Goal: Task Accomplishment & Management: Complete application form

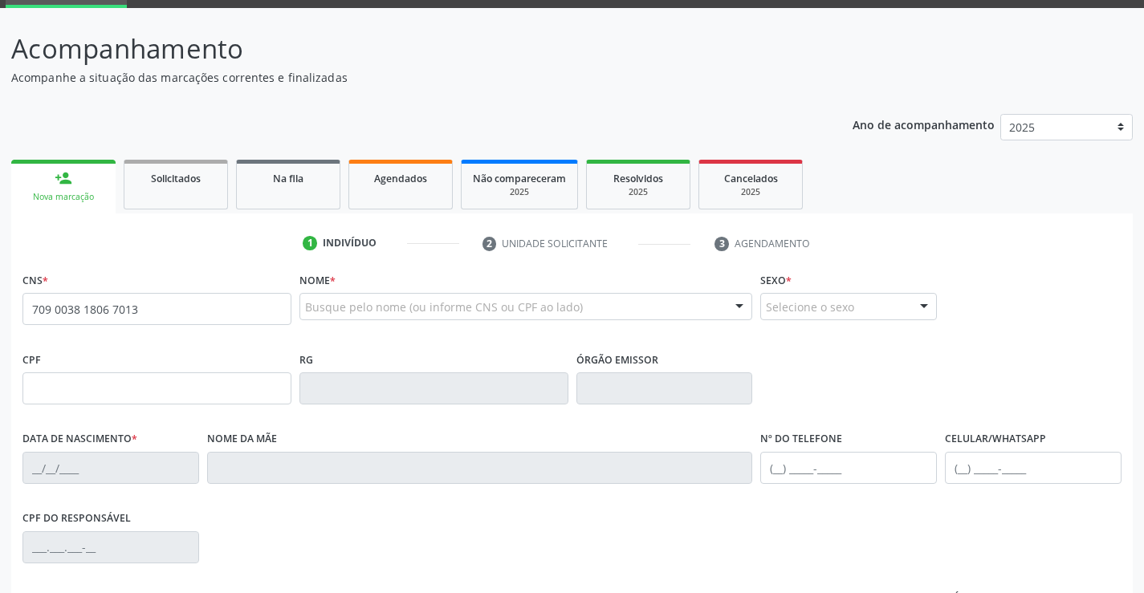
scroll to position [241, 0]
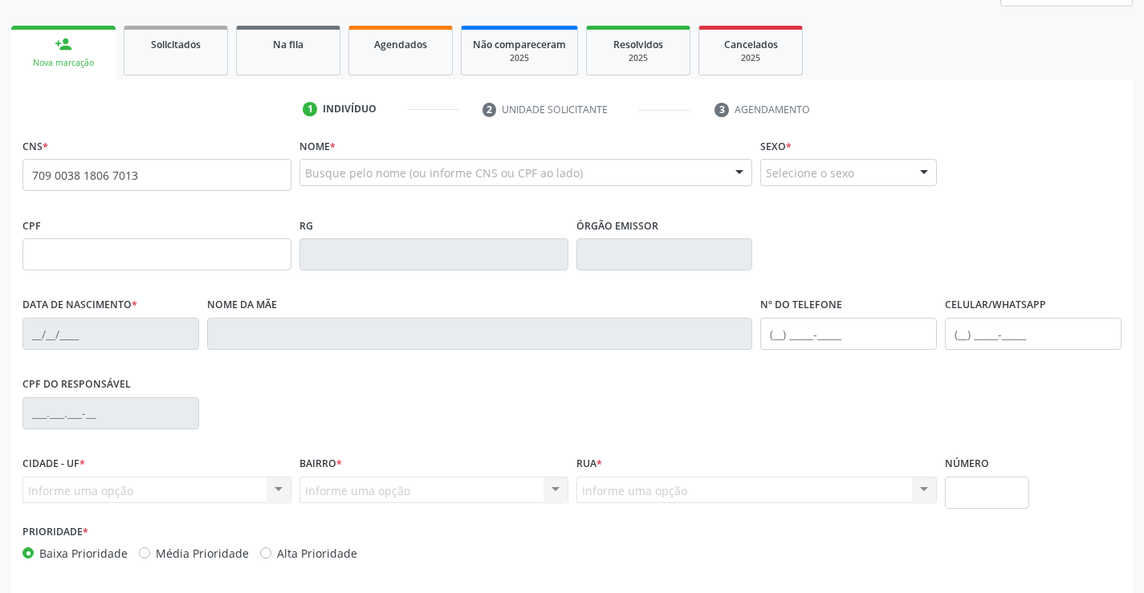
type input "709 0038 1806 7013"
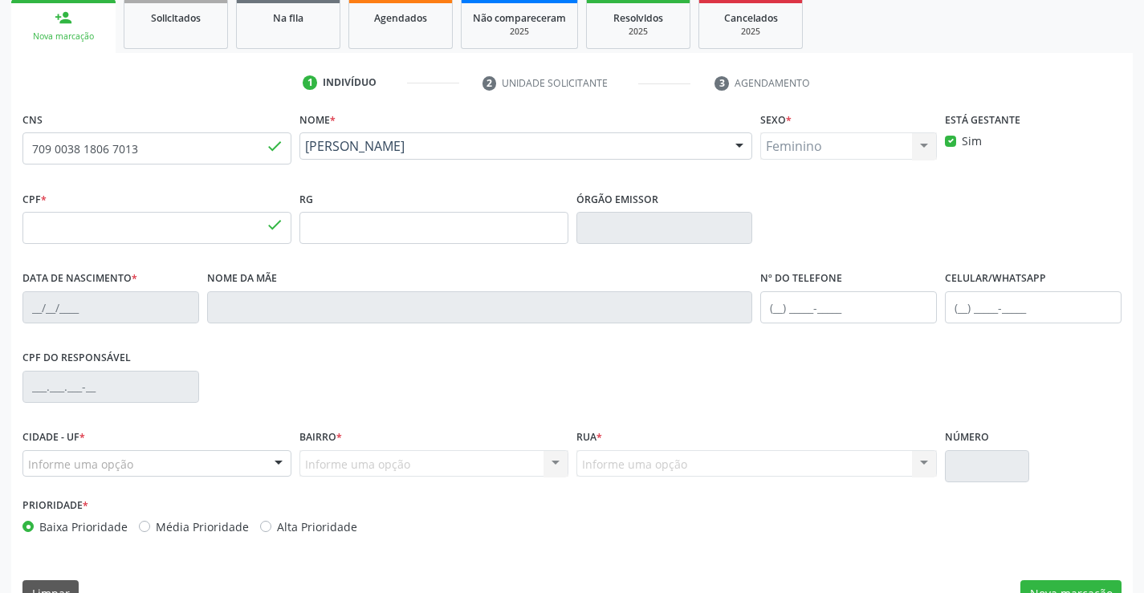
type input "140.298.854-03"
type input "[DATE]"
type input "[PERSON_NAME]"
type input "[PHONE_NUMBER]"
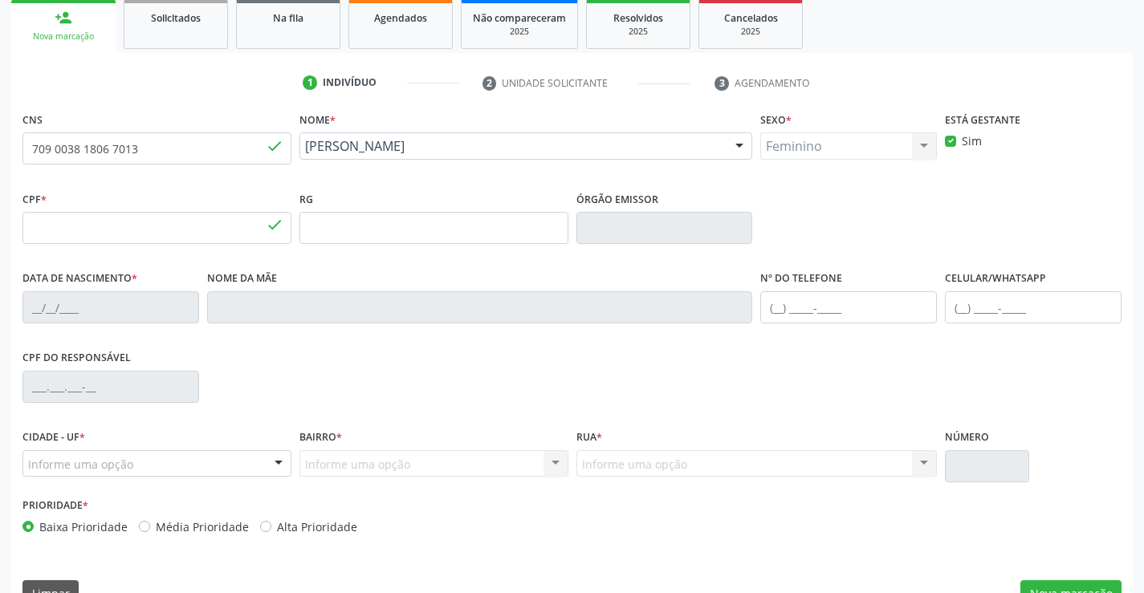
type input "319"
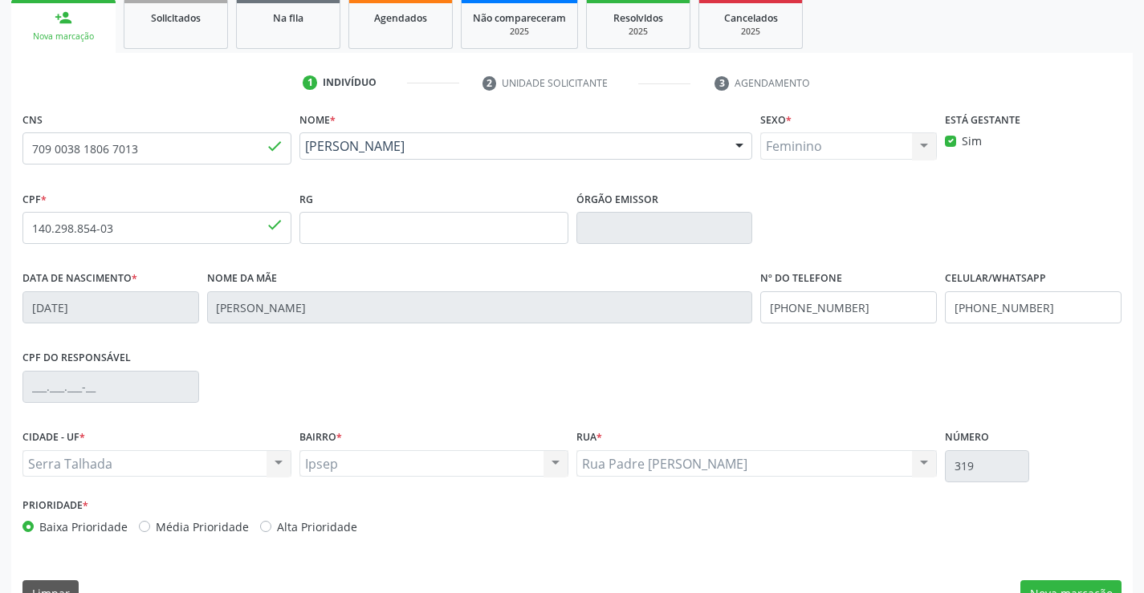
scroll to position [277, 0]
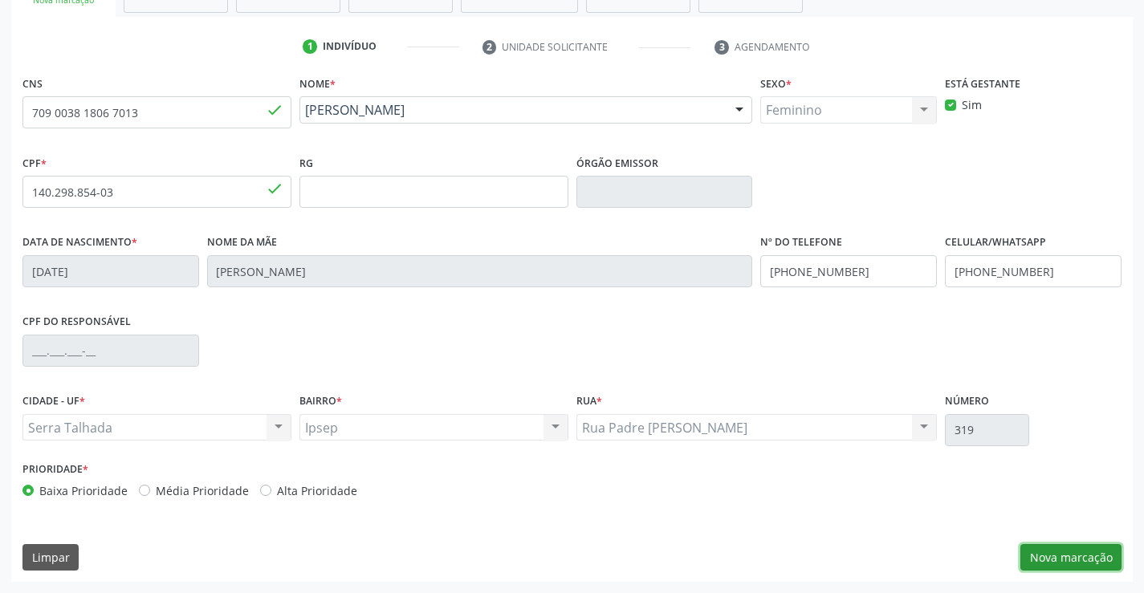
click at [1068, 560] on button "Nova marcação" at bounding box center [1071, 557] width 101 height 27
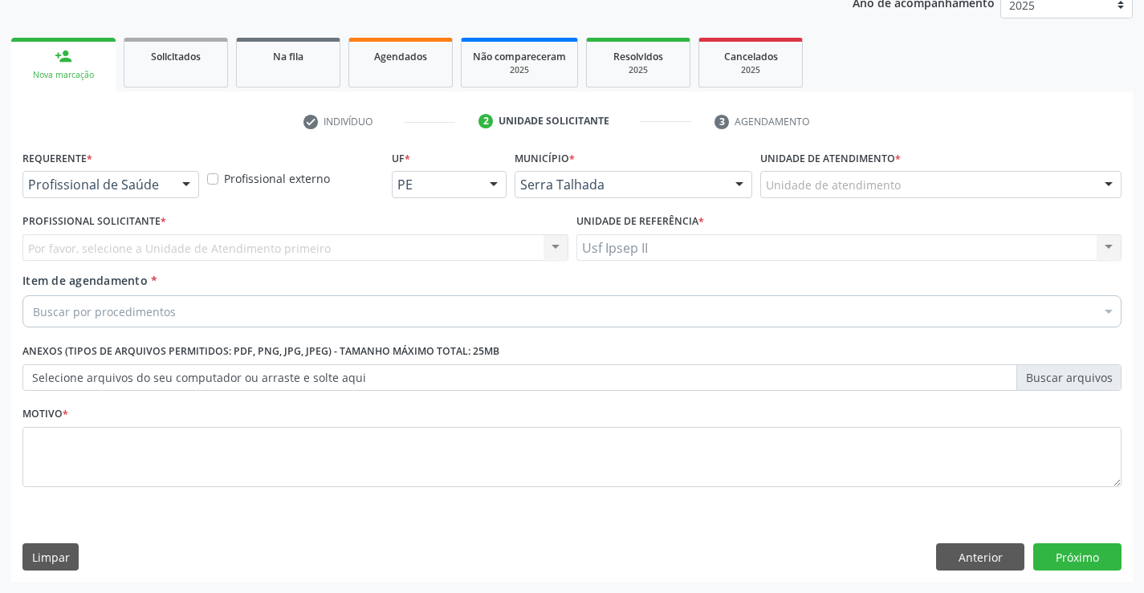
scroll to position [202, 0]
click at [894, 204] on div "Unidade de atendimento * Unidade de atendimento 3 Grupamento de Bombeiros [PERS…" at bounding box center [940, 177] width 369 height 63
click at [911, 194] on div "Unidade de atendimento" at bounding box center [940, 184] width 361 height 27
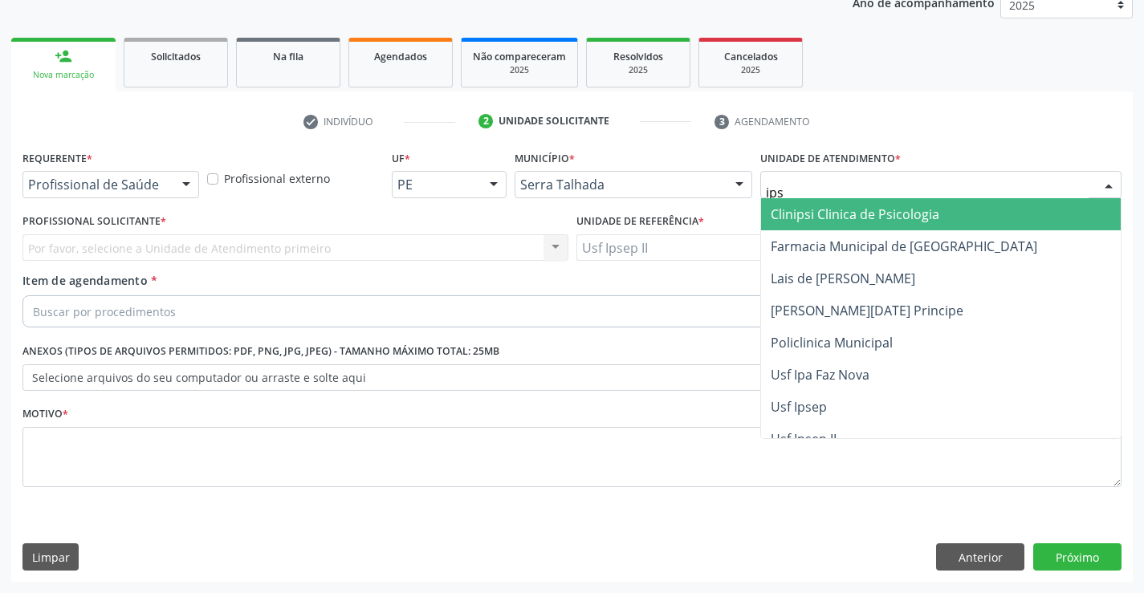
type input "ipse"
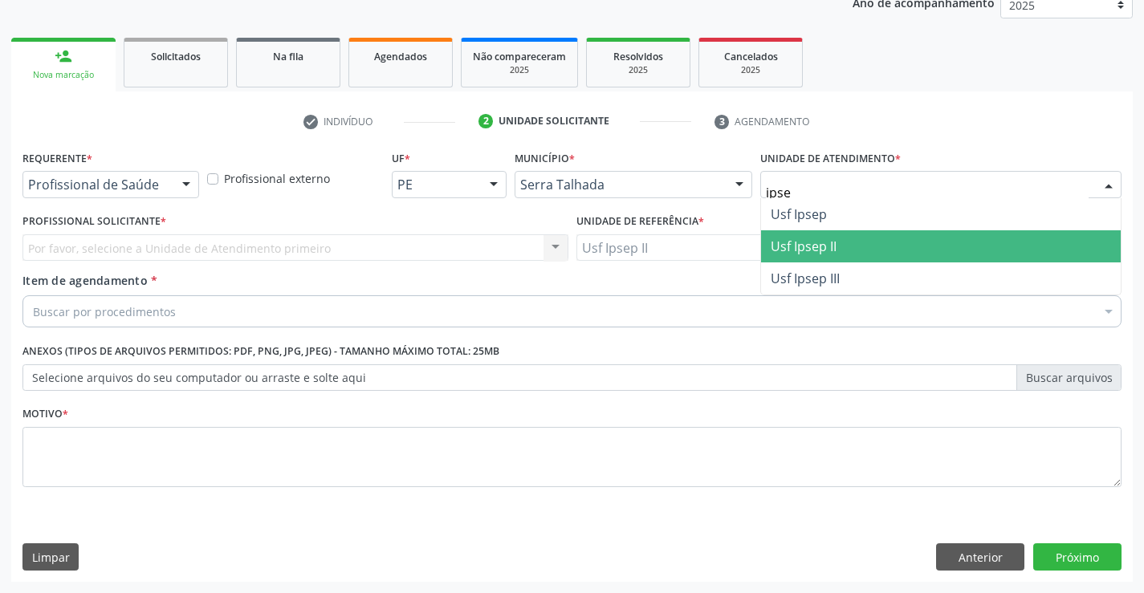
click at [856, 237] on span "Usf Ipsep II" at bounding box center [941, 246] width 360 height 32
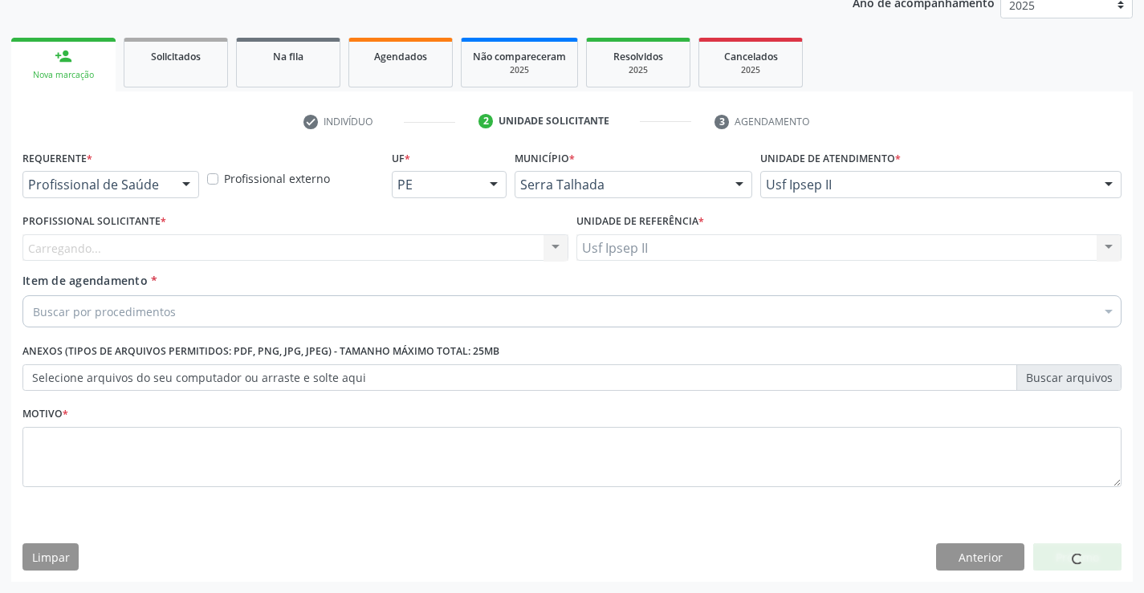
click at [348, 251] on div "Carregando... Nenhum resultado encontrado para: " " Não há nenhuma opção para s…" at bounding box center [295, 247] width 546 height 27
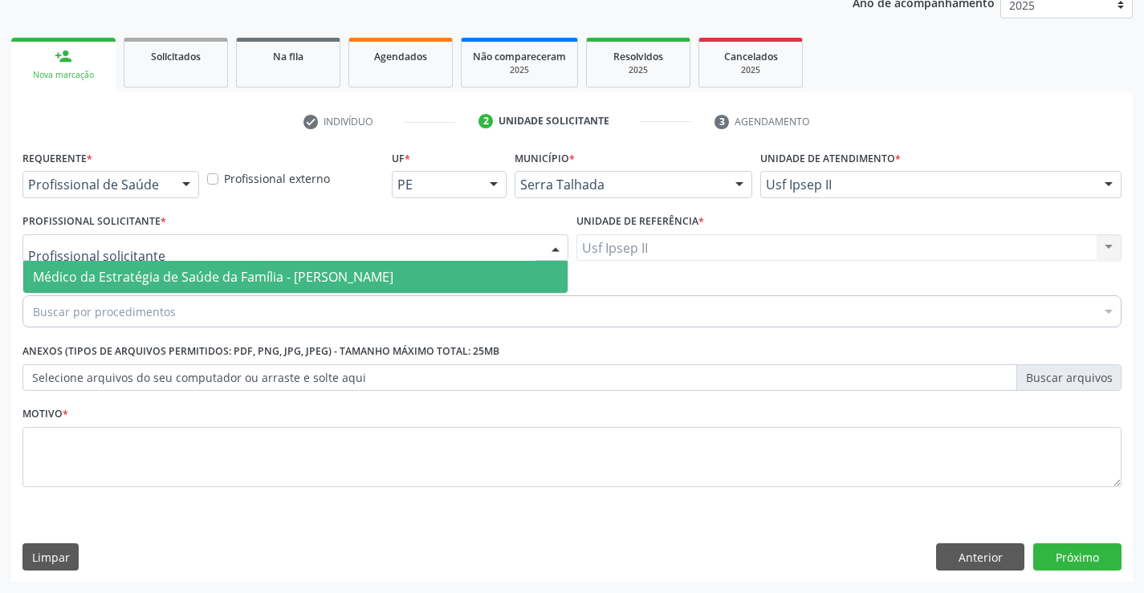
click at [348, 244] on div at bounding box center [295, 247] width 546 height 27
click at [330, 268] on span "Médico da Estratégia de Saúde da Família - [PERSON_NAME]" at bounding box center [213, 277] width 361 height 18
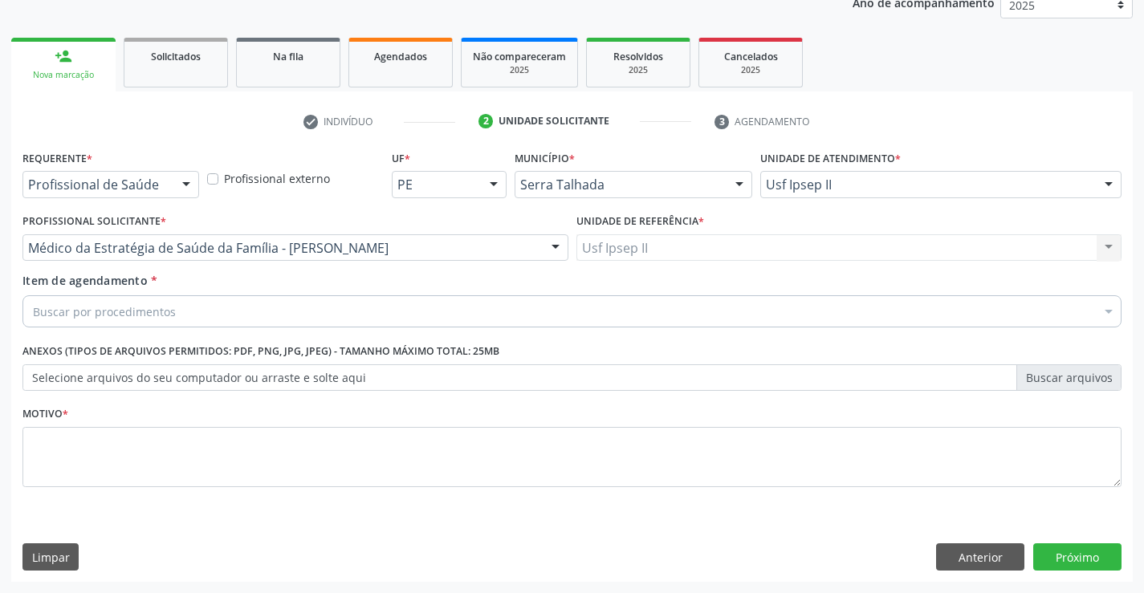
click at [290, 313] on div "Buscar por procedimentos" at bounding box center [571, 311] width 1099 height 32
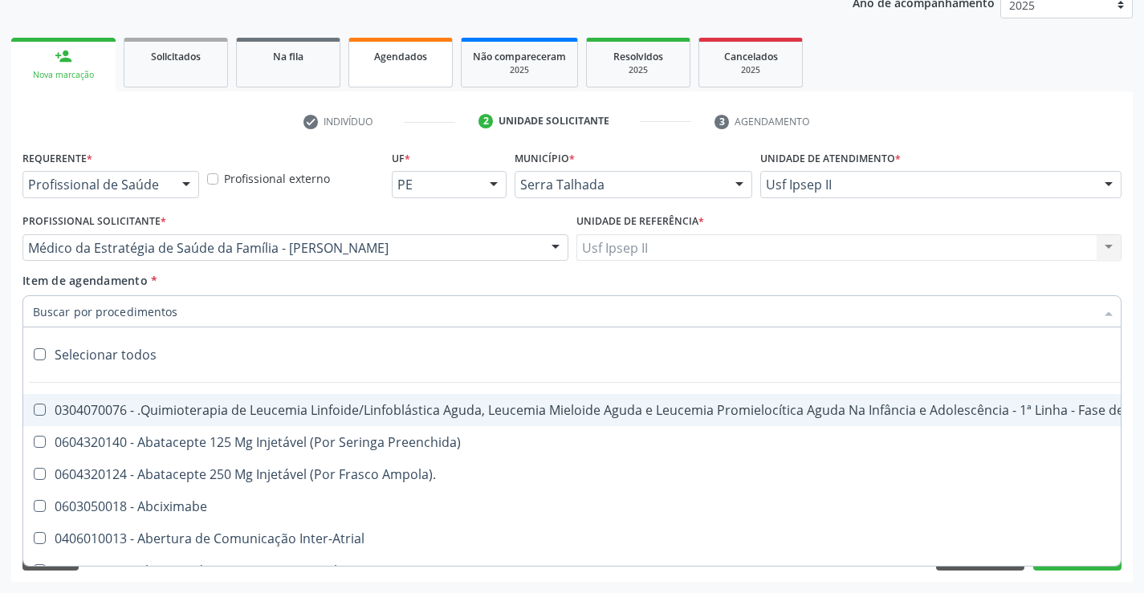
click at [373, 63] on div "Agendados" at bounding box center [401, 55] width 80 height 17
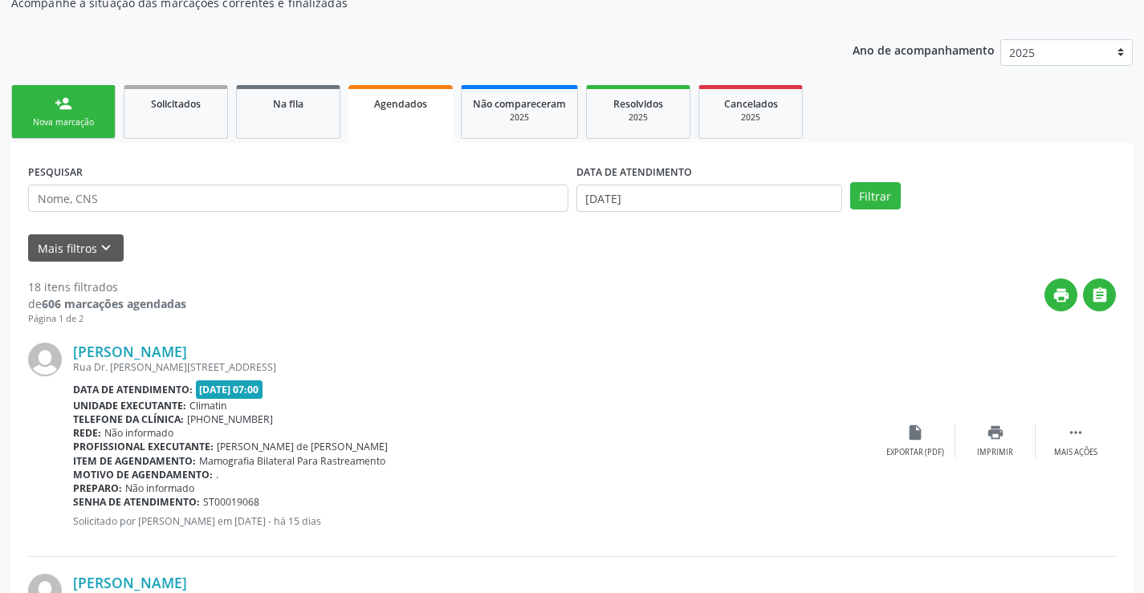
scroll to position [161, 0]
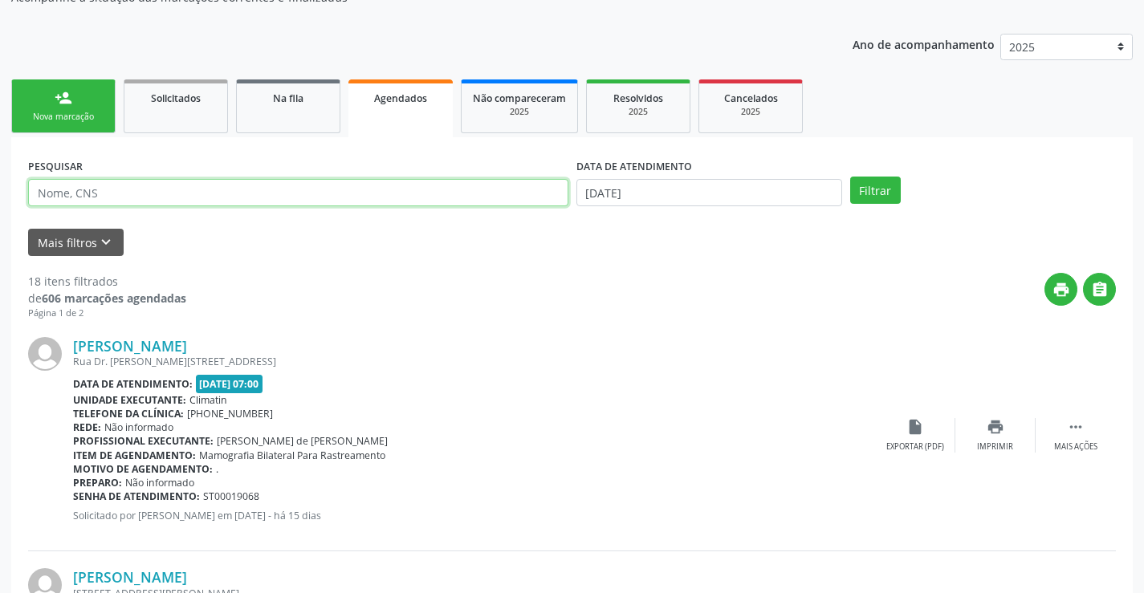
click at [170, 180] on input "text" at bounding box center [298, 192] width 540 height 27
paste input "709003818067013"
type input "709003818067013"
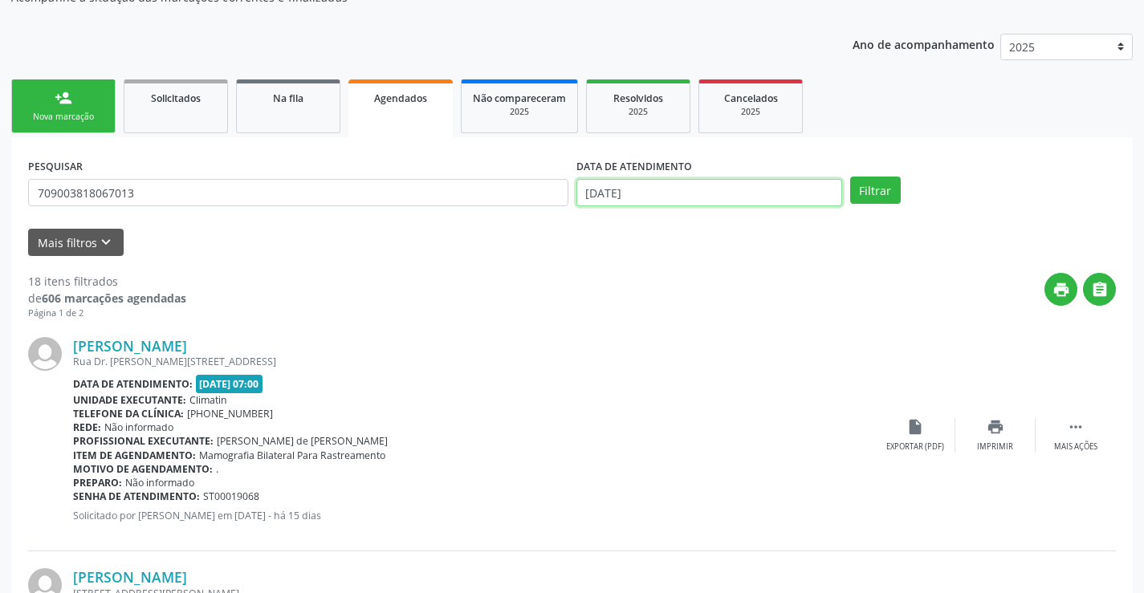
click at [768, 180] on input "[DATE]" at bounding box center [710, 192] width 266 height 27
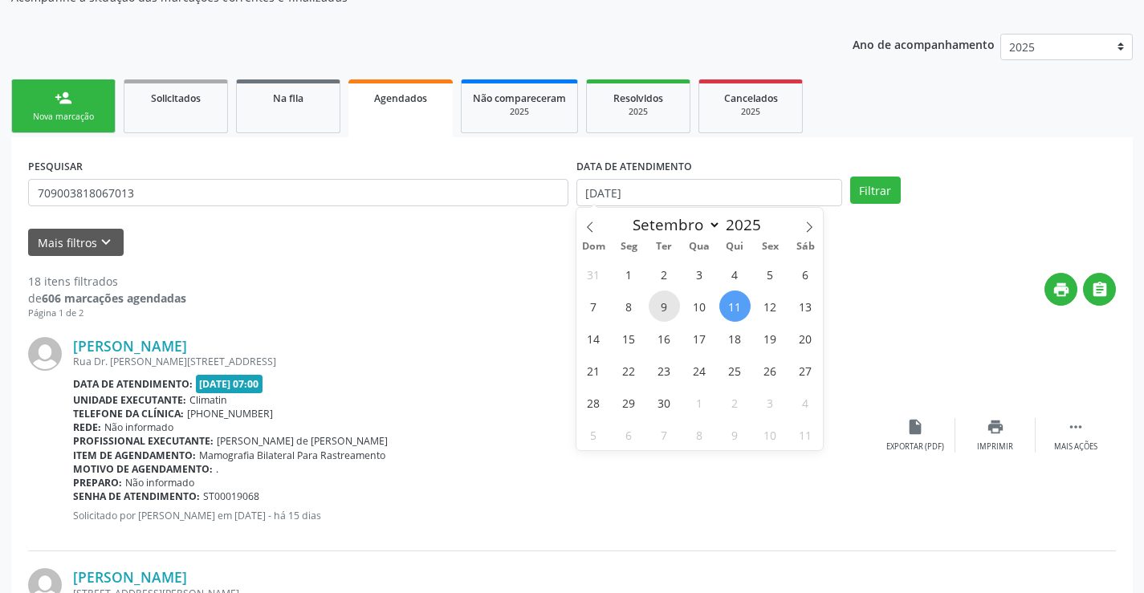
click at [667, 304] on span "9" at bounding box center [664, 306] width 31 height 31
type input "09/09/2025"
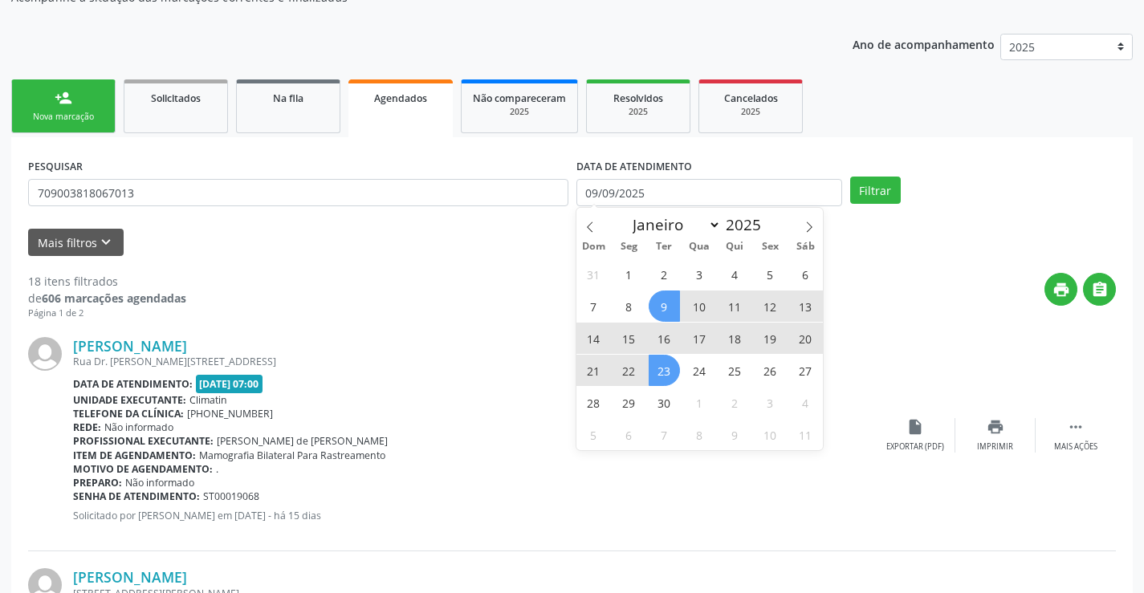
click at [658, 370] on span "23" at bounding box center [664, 370] width 31 height 31
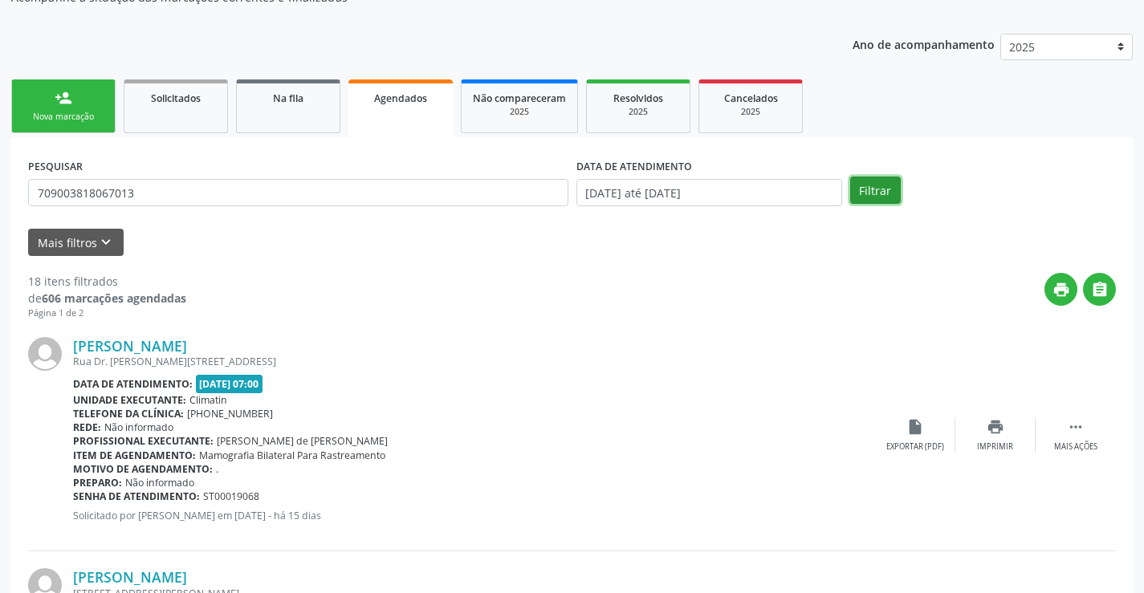
click at [854, 193] on button "Filtrar" at bounding box center [875, 190] width 51 height 27
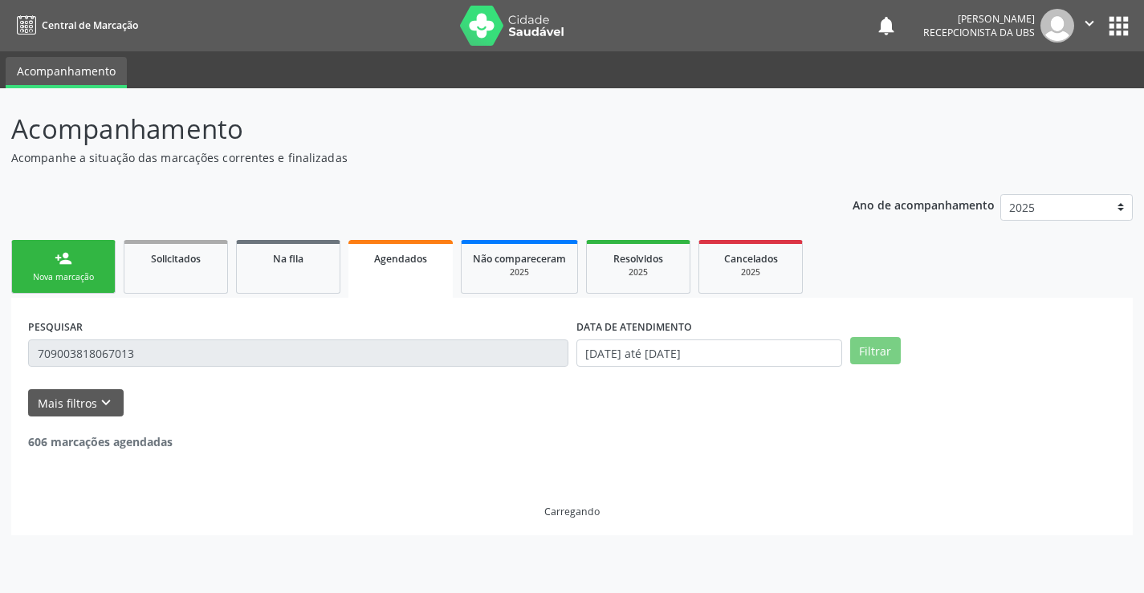
scroll to position [0, 0]
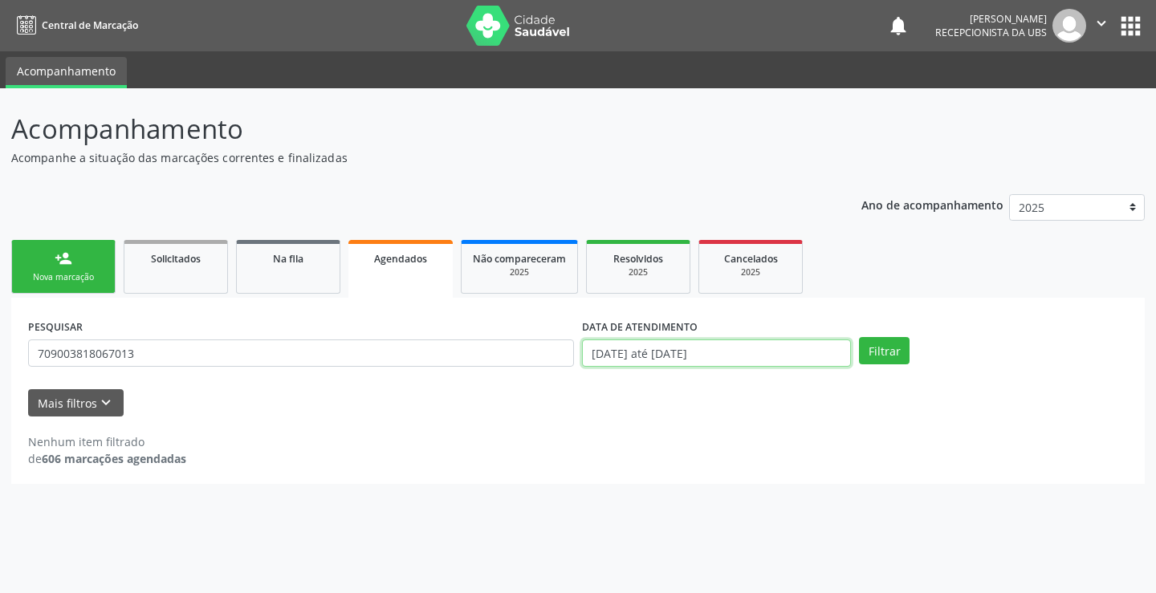
click at [759, 358] on input "[DATE] até [DATE]" at bounding box center [716, 353] width 269 height 27
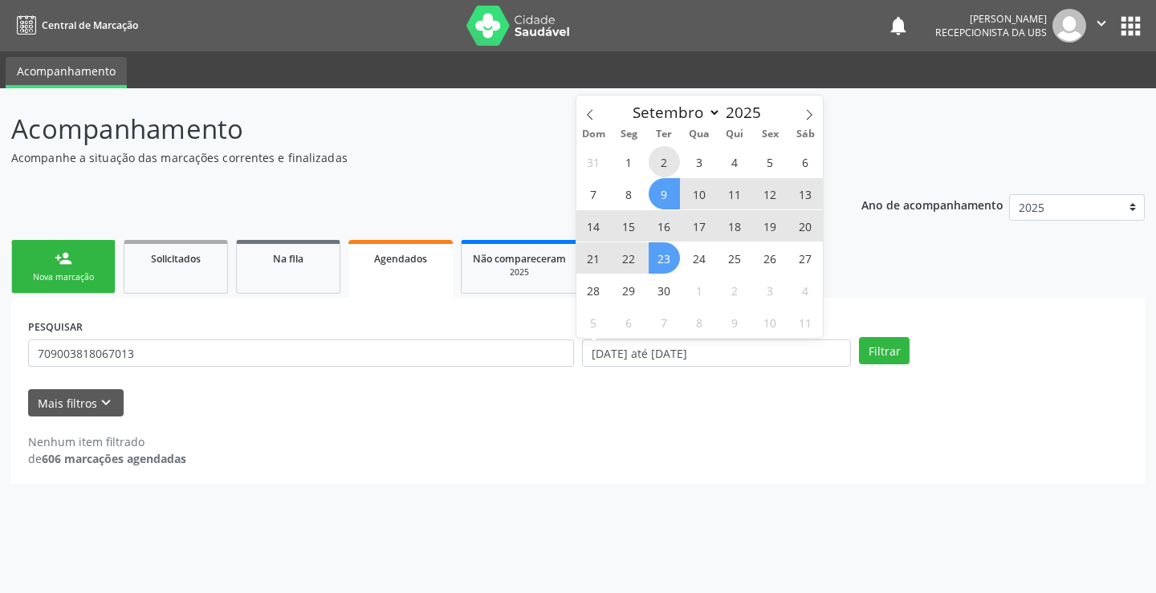
click at [664, 164] on span "2" at bounding box center [664, 161] width 31 height 31
type input "[DATE]"
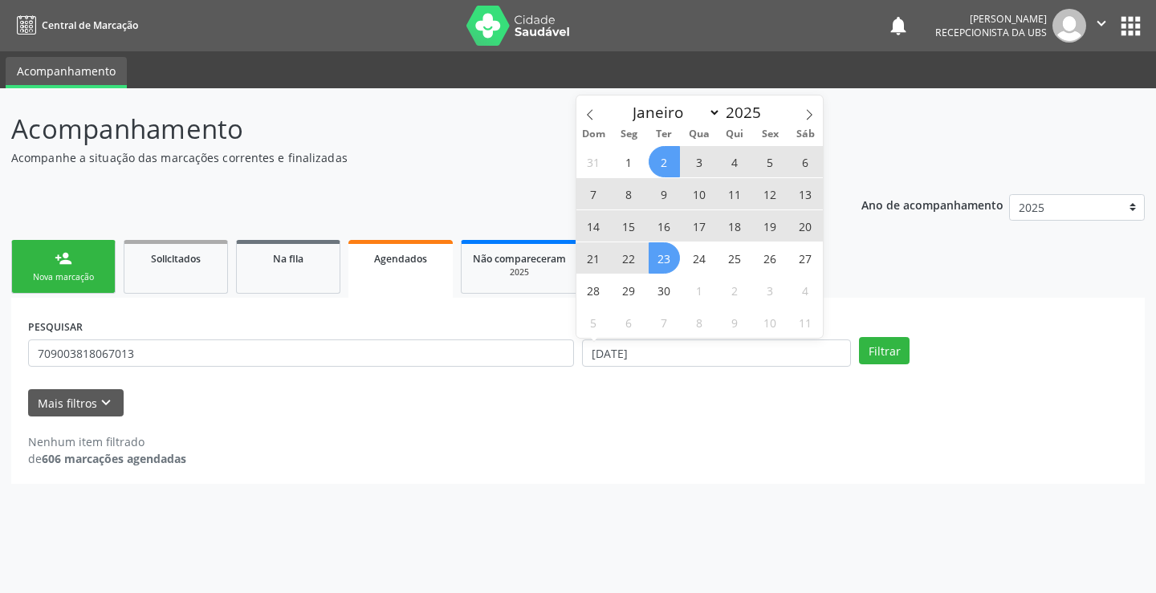
click at [669, 260] on span "23" at bounding box center [664, 257] width 31 height 31
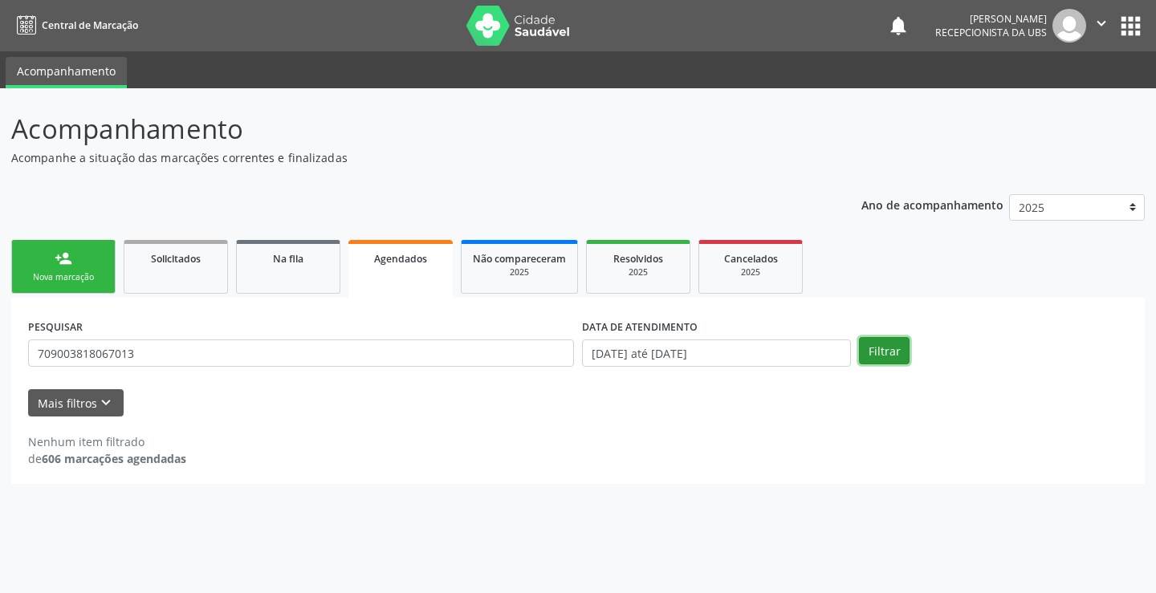
click at [882, 350] on button "Filtrar" at bounding box center [884, 350] width 51 height 27
click at [452, 256] on link "Agendados" at bounding box center [400, 269] width 104 height 58
click at [867, 350] on button "Filtrar" at bounding box center [884, 350] width 51 height 27
click at [237, 353] on input "709003818067013" at bounding box center [301, 353] width 546 height 27
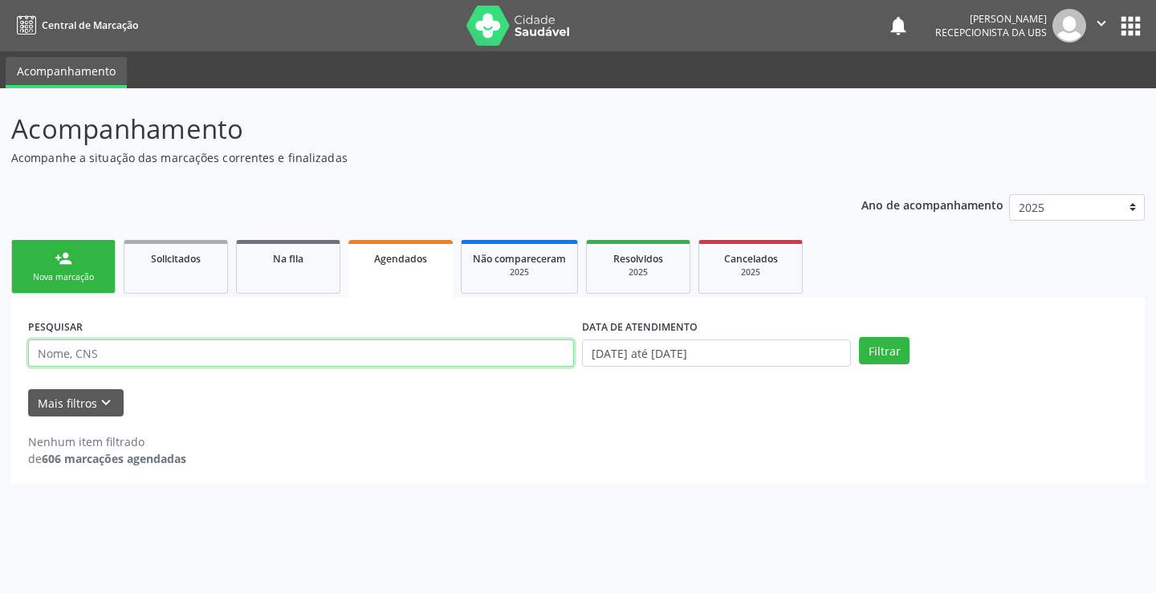
paste input "| [PERSON_NAME]"
click at [47, 353] on input "| [PERSON_NAME]" at bounding box center [301, 353] width 546 height 27
type input "[PERSON_NAME]"
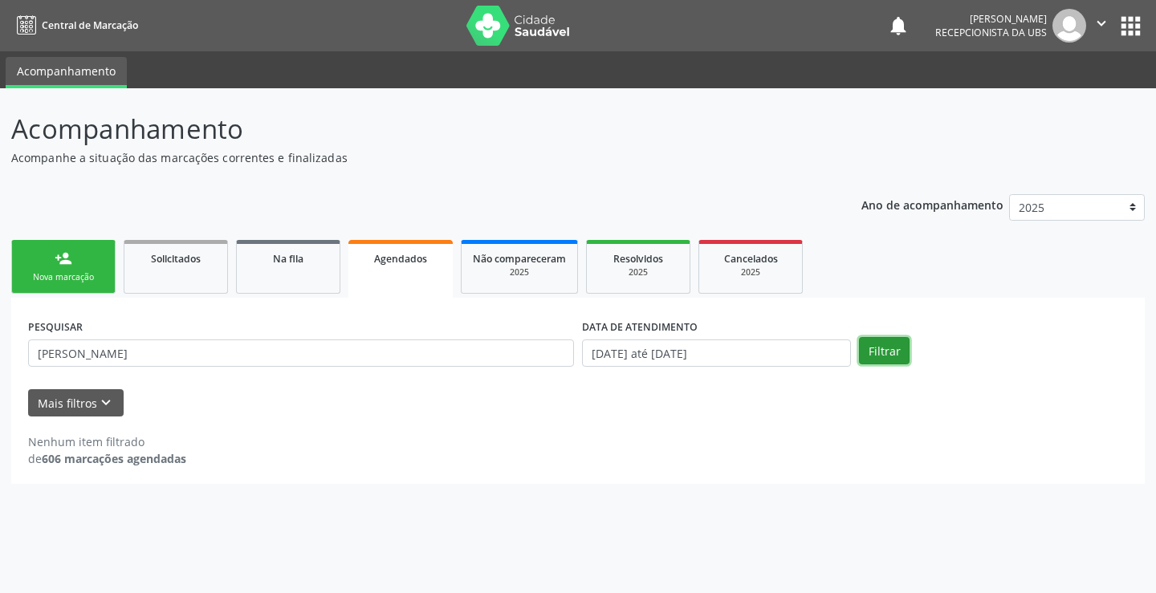
click at [892, 357] on button "Filtrar" at bounding box center [884, 350] width 51 height 27
click at [89, 276] on div "Nova marcação" at bounding box center [63, 277] width 80 height 12
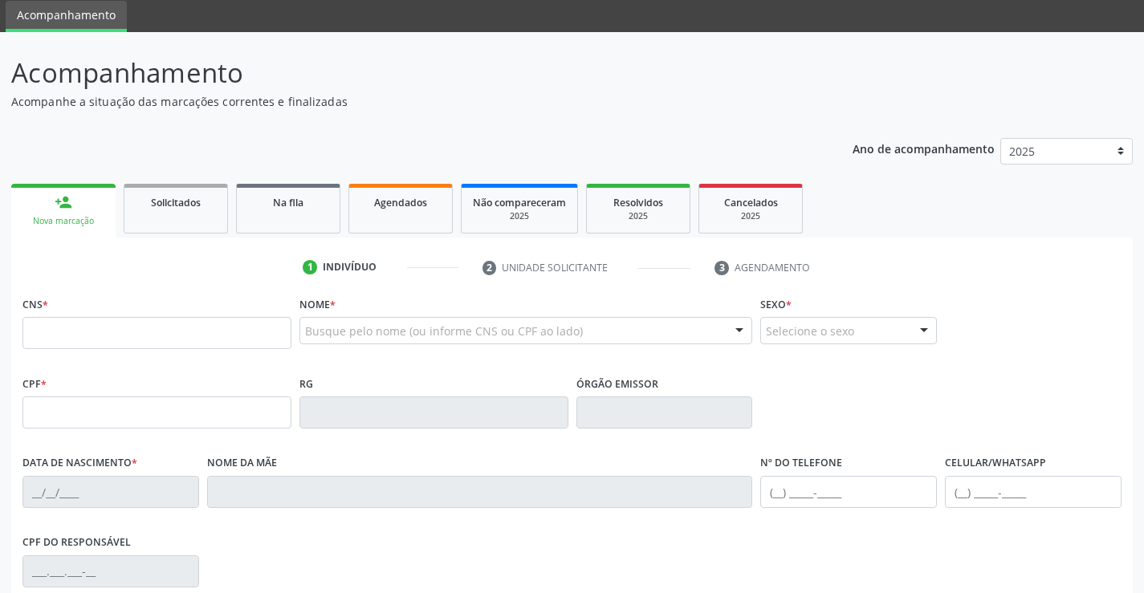
scroll to position [80, 0]
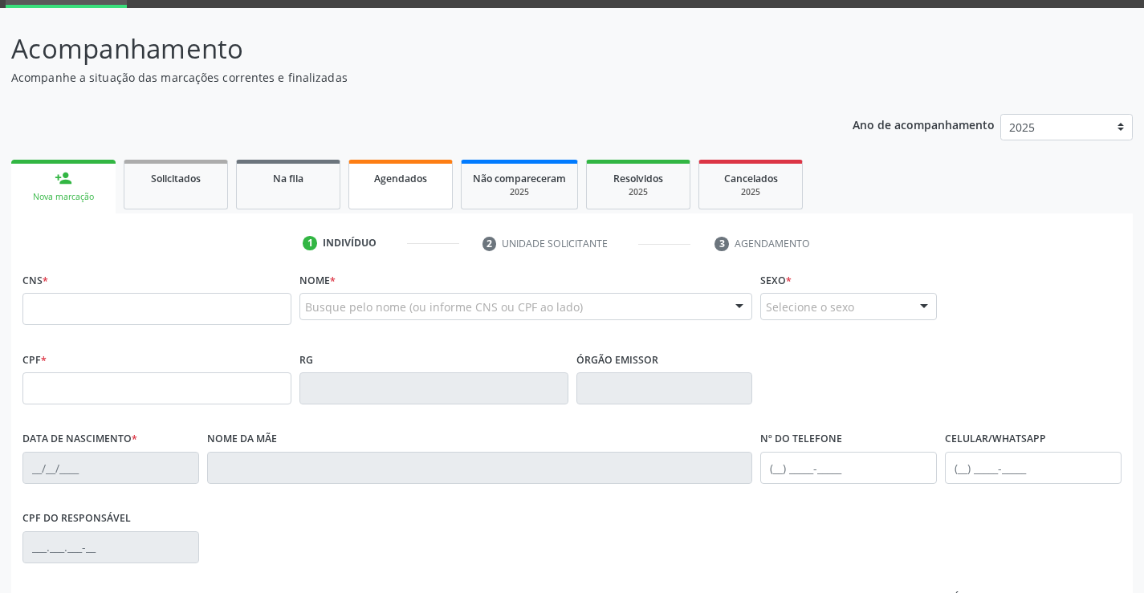
click at [434, 169] on div "Agendados" at bounding box center [401, 177] width 80 height 17
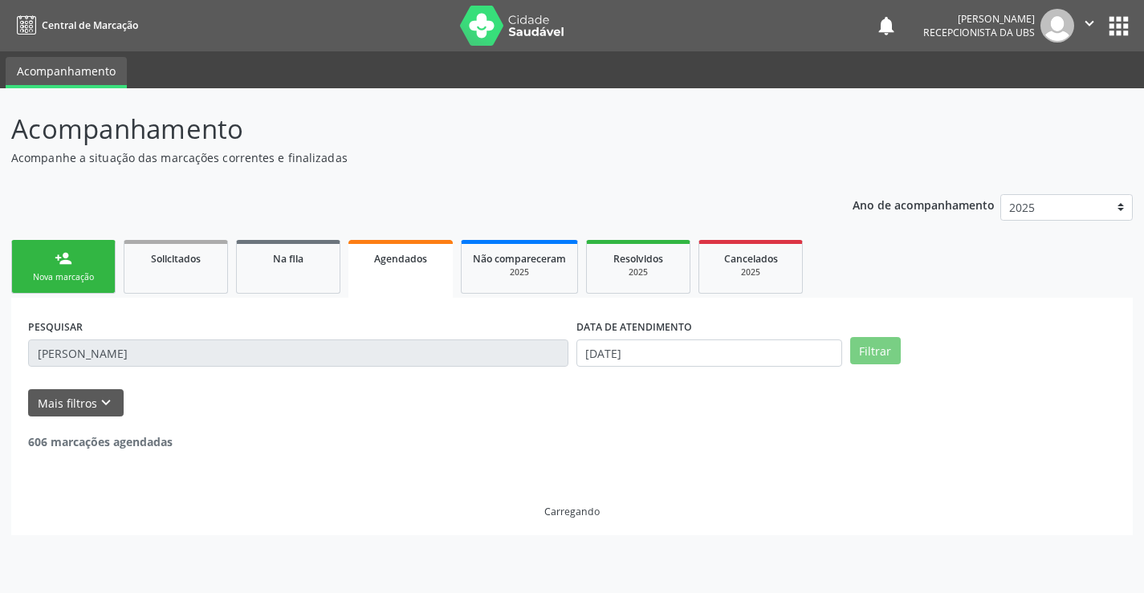
scroll to position [0, 0]
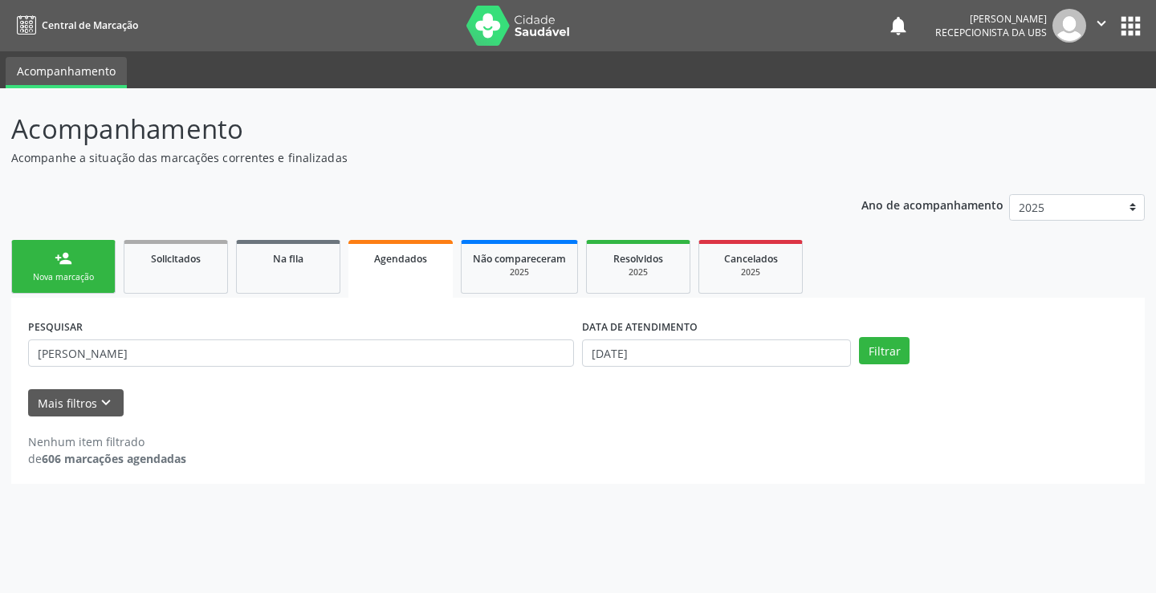
click at [438, 258] on div "Agendados" at bounding box center [401, 258] width 82 height 17
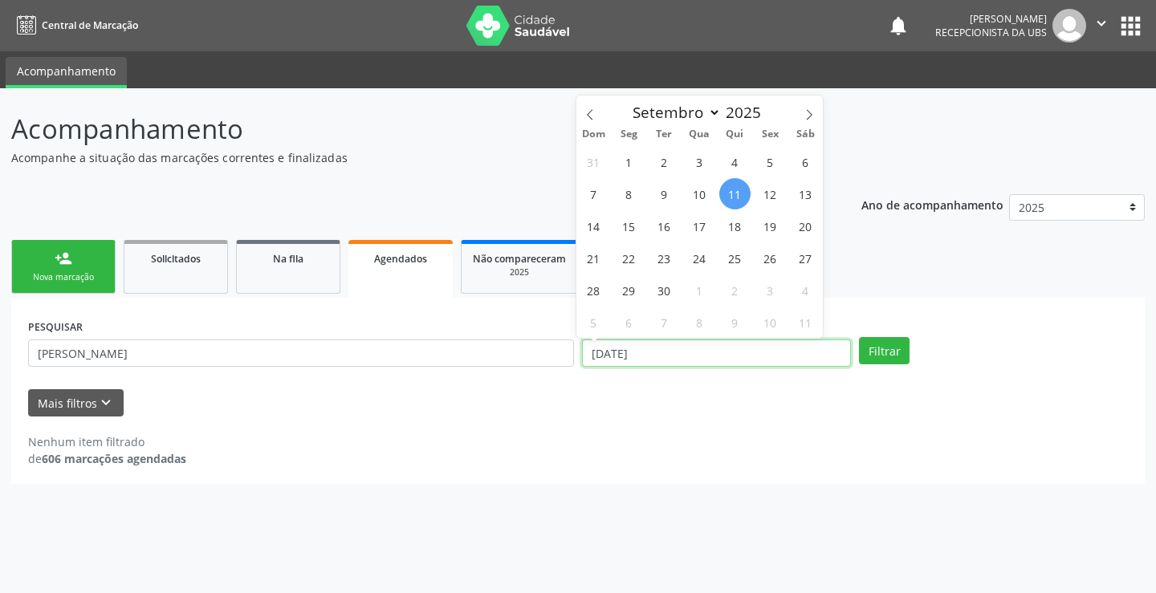
click at [601, 348] on input "[DATE]" at bounding box center [716, 353] width 269 height 27
click at [662, 289] on span "30" at bounding box center [664, 290] width 31 height 31
type input "[DATE]"
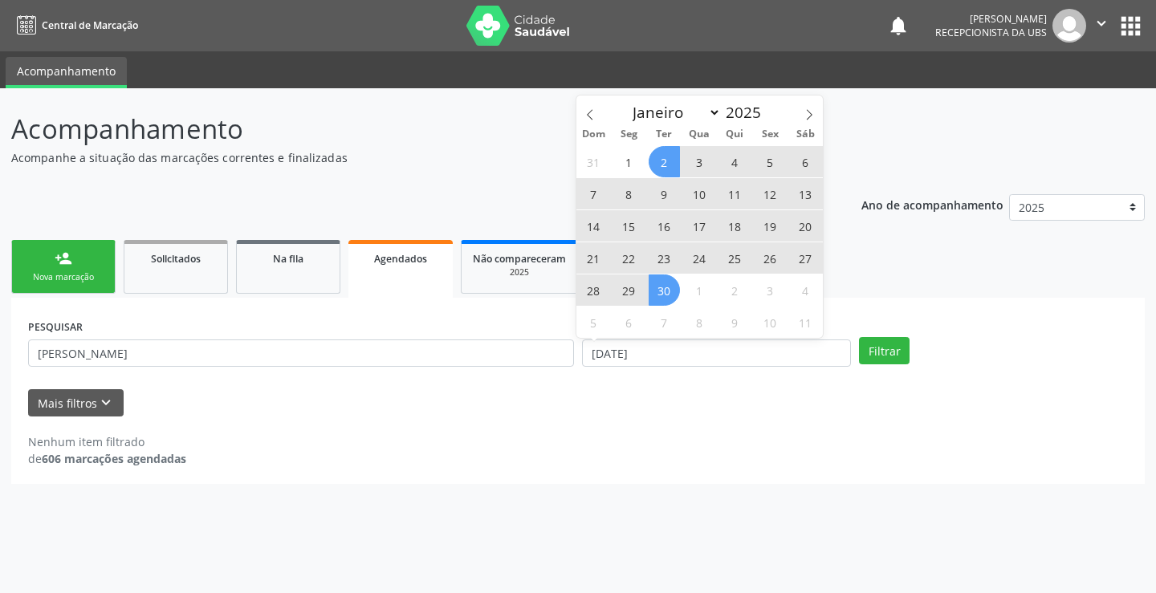
click at [664, 164] on span "2" at bounding box center [664, 161] width 31 height 31
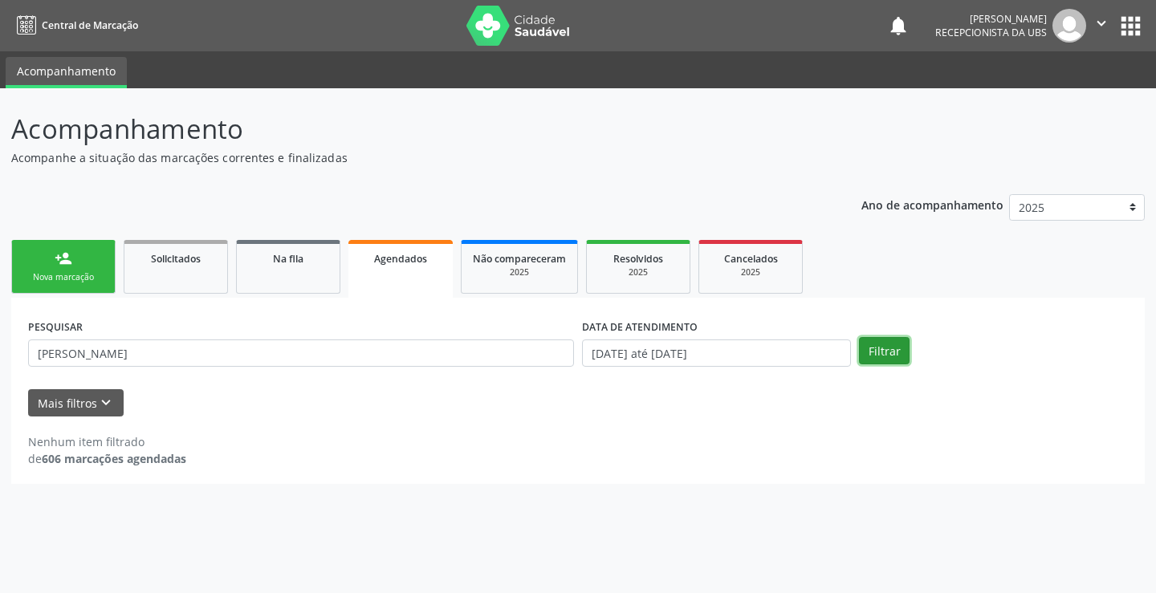
click at [890, 344] on button "Filtrar" at bounding box center [884, 350] width 51 height 27
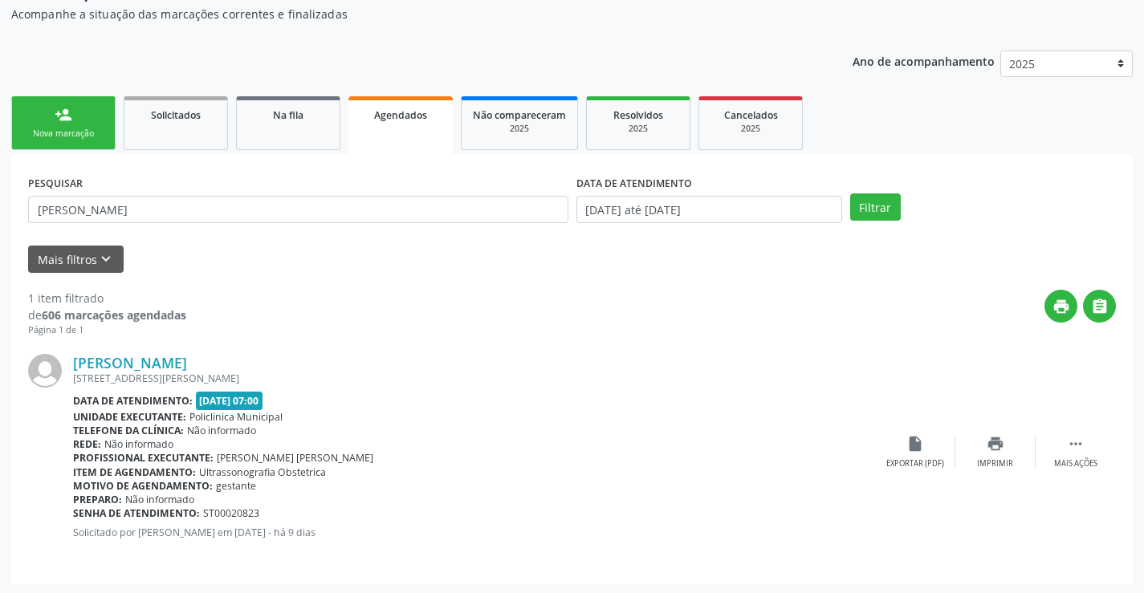
scroll to position [146, 0]
